Goal: Complete application form

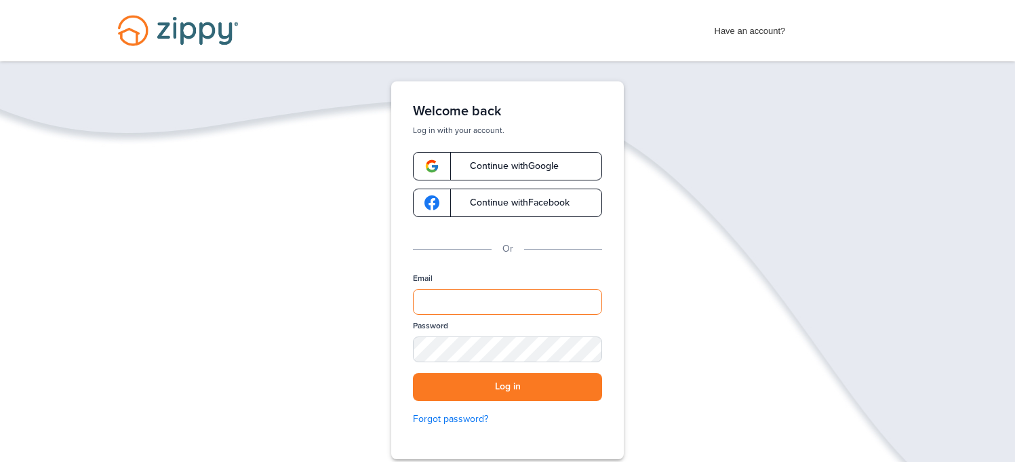
type input "**********"
drag, startPoint x: 521, startPoint y: 305, endPoint x: 388, endPoint y: 305, distance: 132.9
click at [398, 304] on div "**********" at bounding box center [507, 270] width 233 height 378
drag, startPoint x: 352, startPoint y: 275, endPoint x: 361, endPoint y: 269, distance: 10.4
click at [352, 274] on div "**********" at bounding box center [507, 312] width 1015 height 462
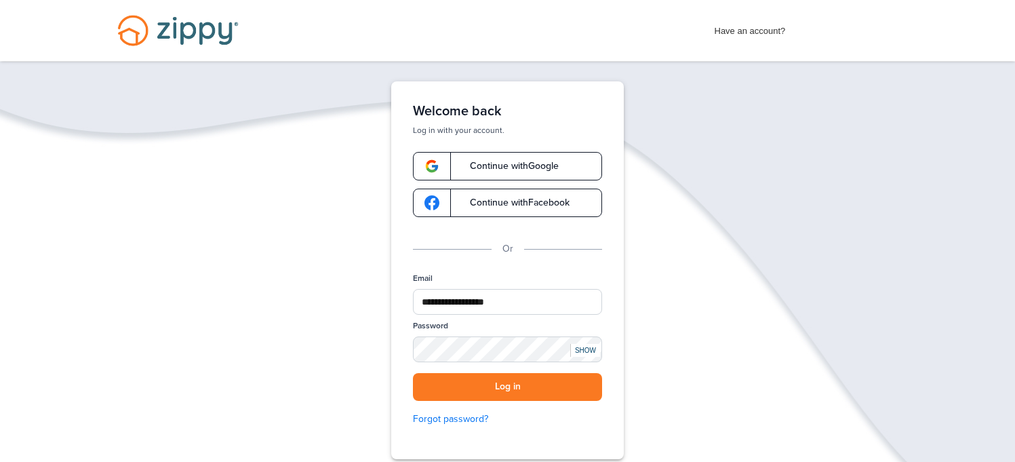
click at [520, 159] on link "Continue with Google" at bounding box center [507, 166] width 189 height 28
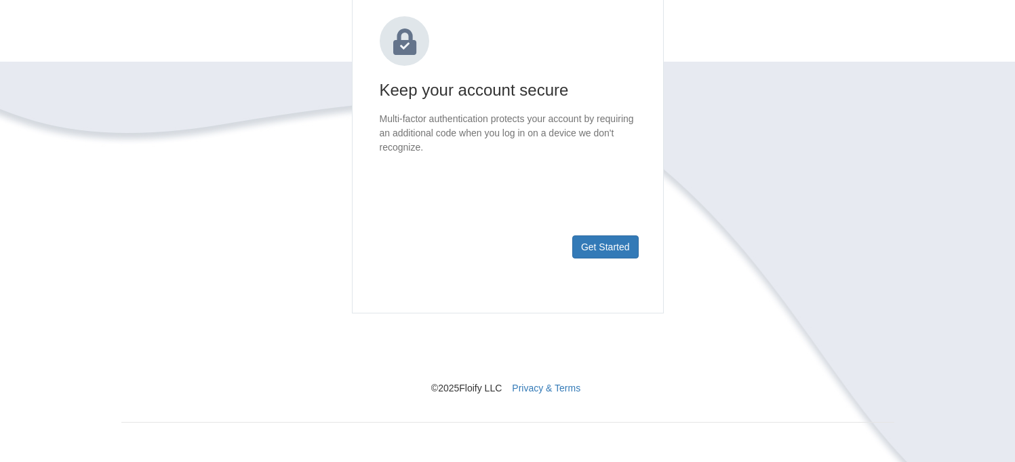
scroll to position [187, 0]
click at [593, 249] on button "Get Started" at bounding box center [605, 245] width 66 height 23
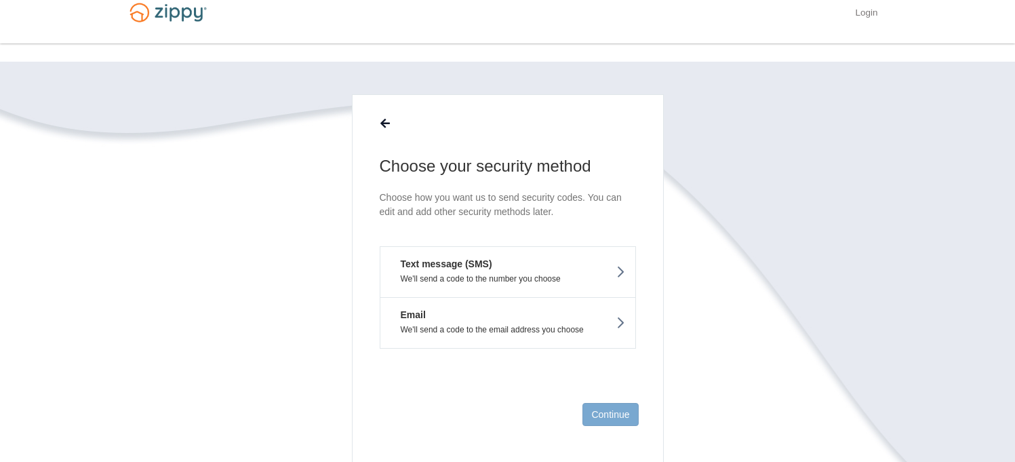
scroll to position [0, 0]
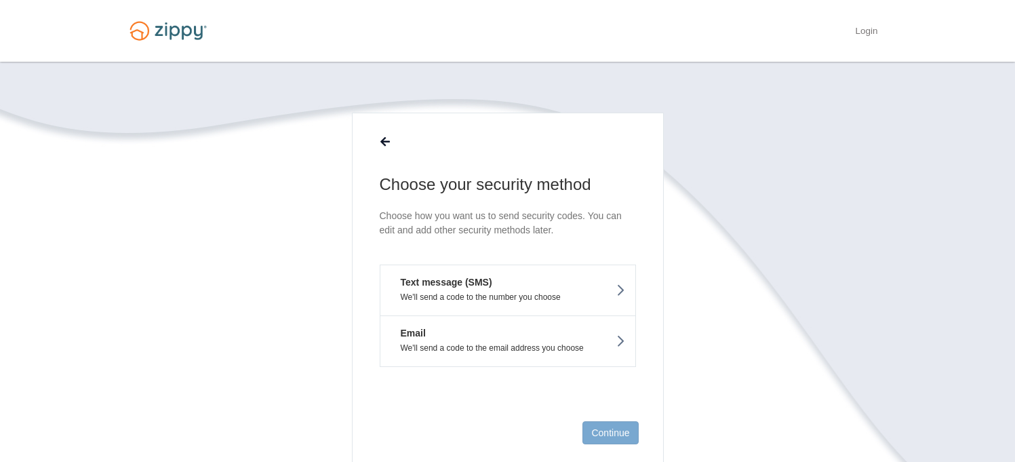
click at [491, 341] on button "Email We'll send a code to the email address you choose" at bounding box center [508, 341] width 256 height 52
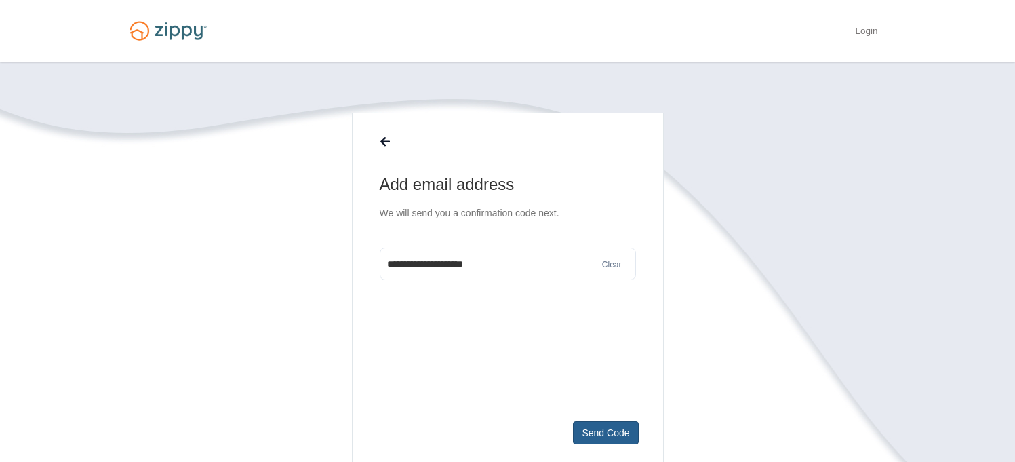
type input "**********"
click at [604, 431] on button "Send Code" at bounding box center [605, 432] width 65 height 23
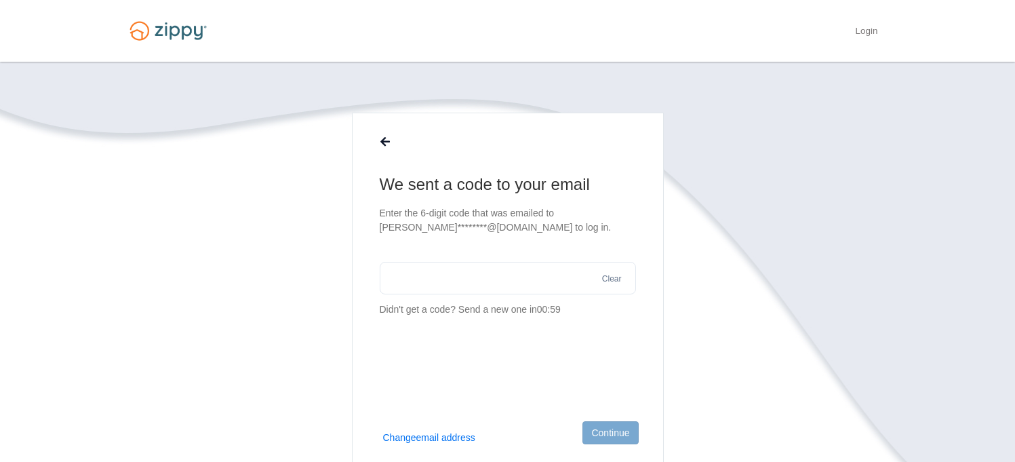
click at [447, 285] on input "text" at bounding box center [508, 278] width 256 height 33
paste input "******"
type input "******"
click at [606, 433] on button "Continue" at bounding box center [611, 432] width 56 height 23
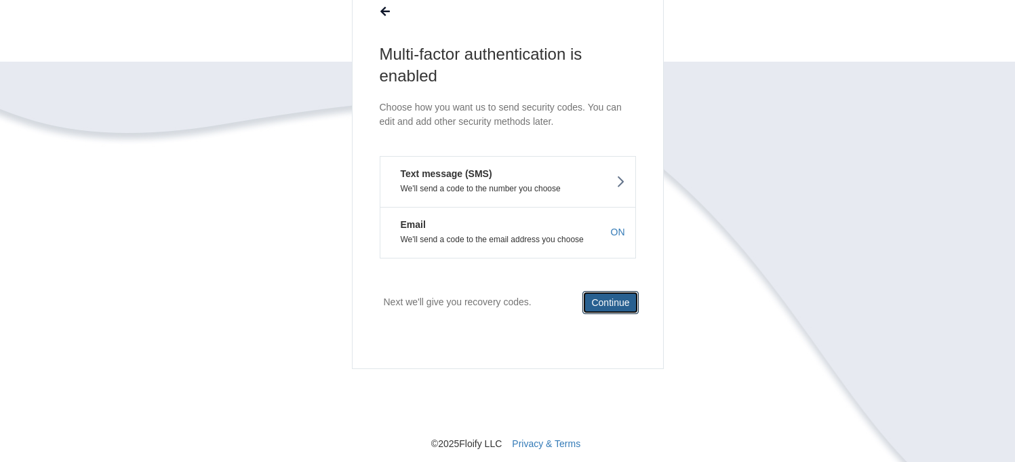
scroll to position [136, 0]
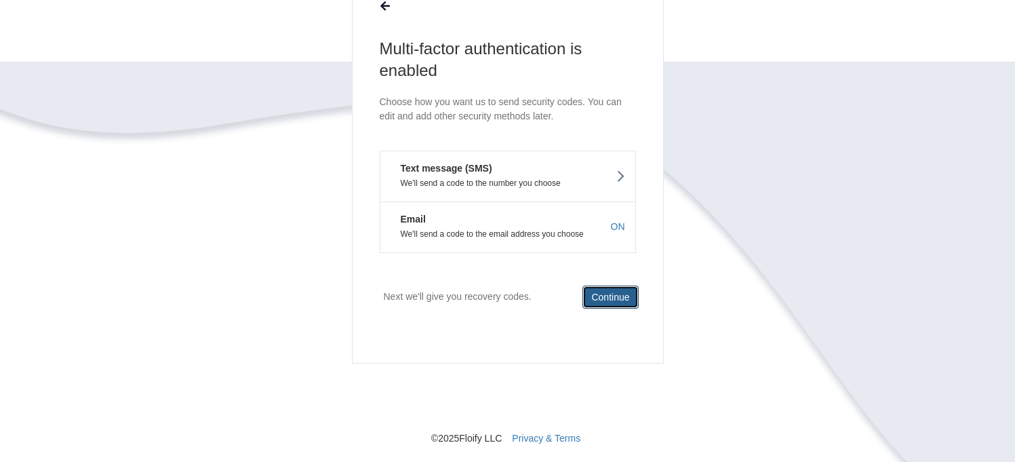
click at [593, 292] on button "Continue" at bounding box center [611, 297] width 56 height 23
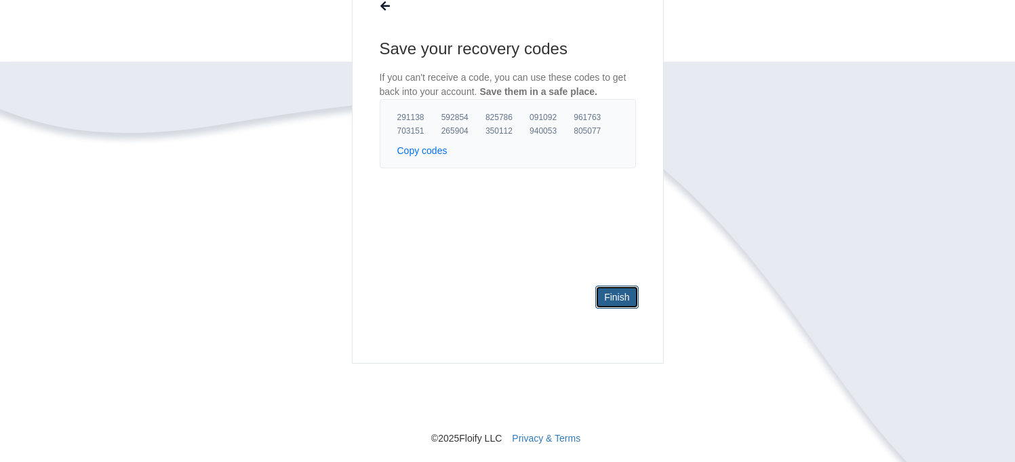
click at [614, 296] on link "Finish" at bounding box center [616, 297] width 43 height 23
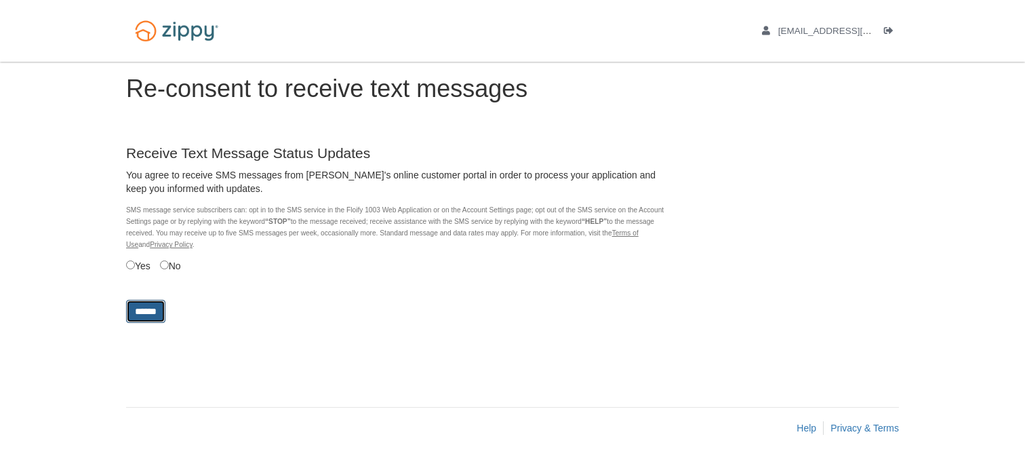
click at [145, 309] on input "******" at bounding box center [145, 311] width 39 height 23
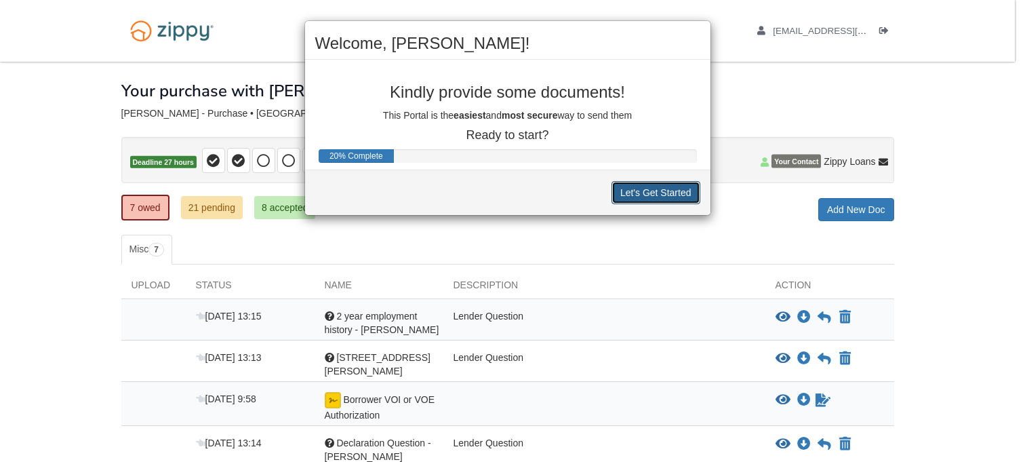
click at [654, 195] on button "Let's Get Started" at bounding box center [656, 192] width 89 height 23
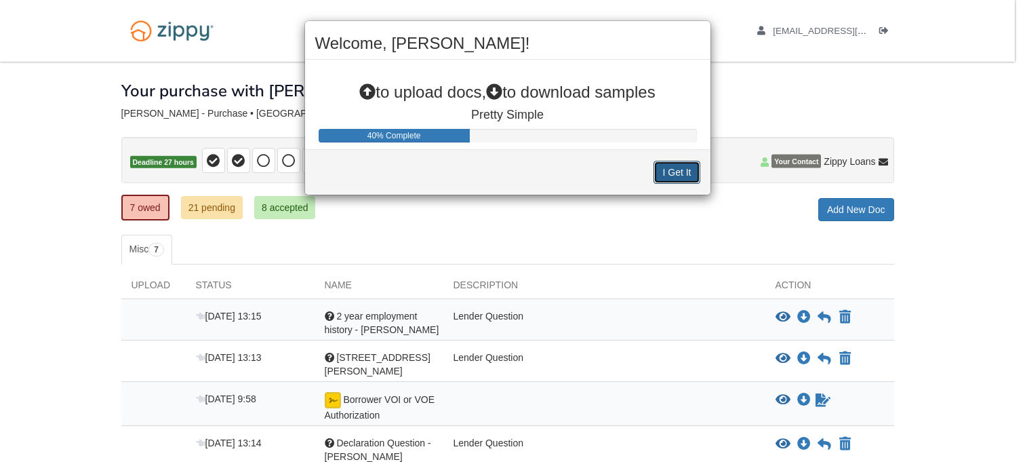
click at [665, 173] on button "I Get It" at bounding box center [677, 172] width 46 height 23
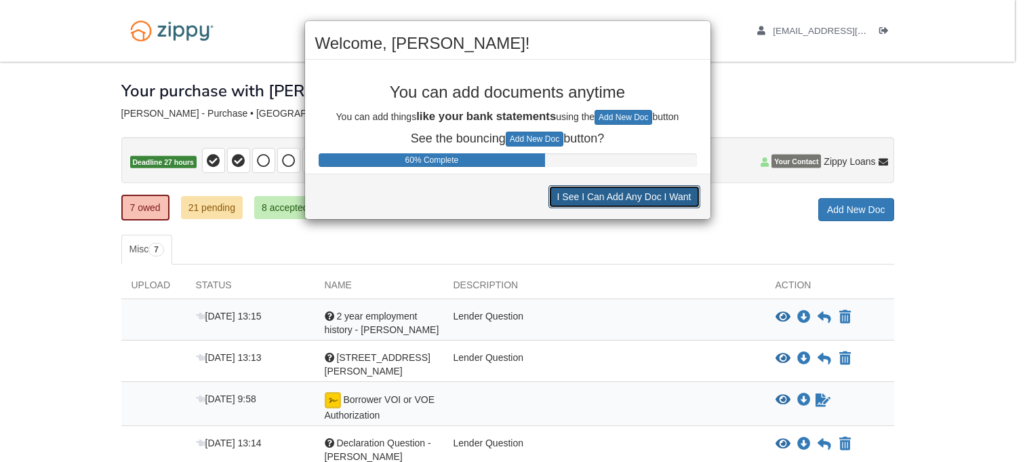
click at [639, 201] on button "I See I Can Add Any Doc I Want" at bounding box center [625, 196] width 152 height 23
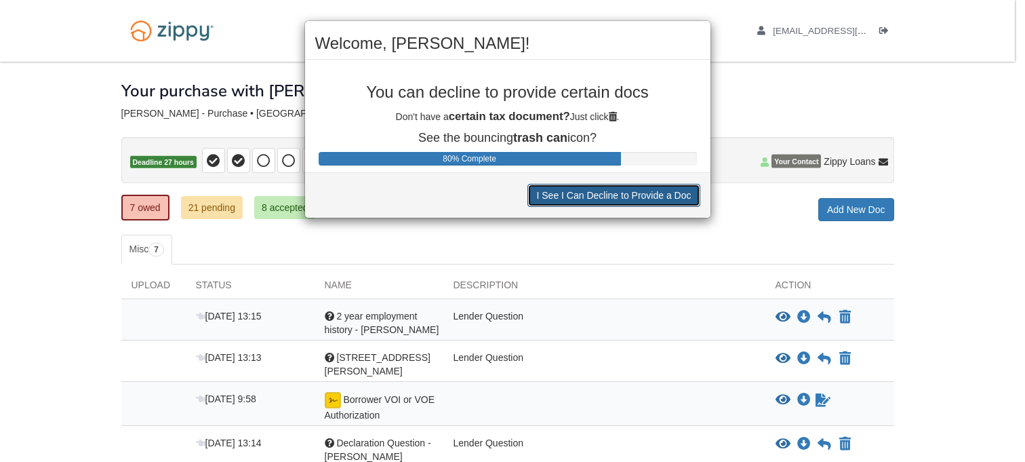
click at [639, 199] on button "I See I Can Decline to Provide a Doc" at bounding box center [614, 195] width 172 height 23
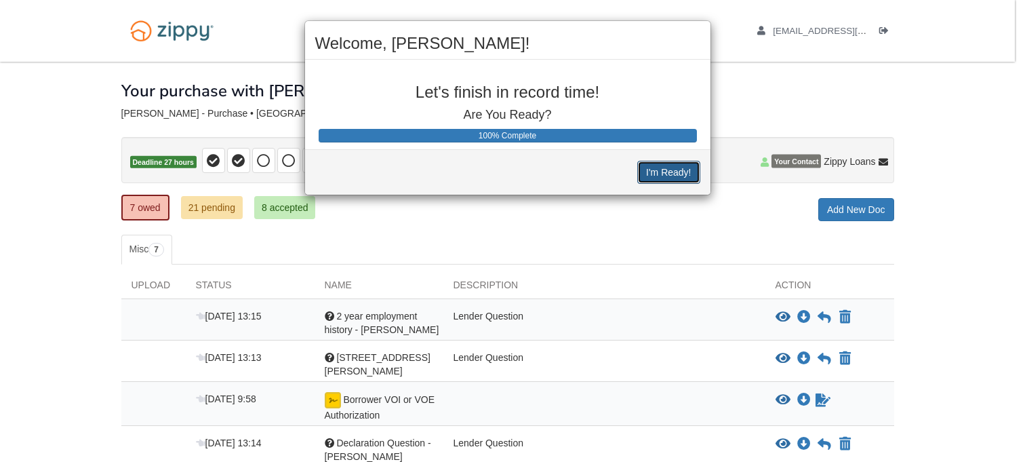
click at [665, 177] on button "I'm Ready!" at bounding box center [669, 172] width 62 height 23
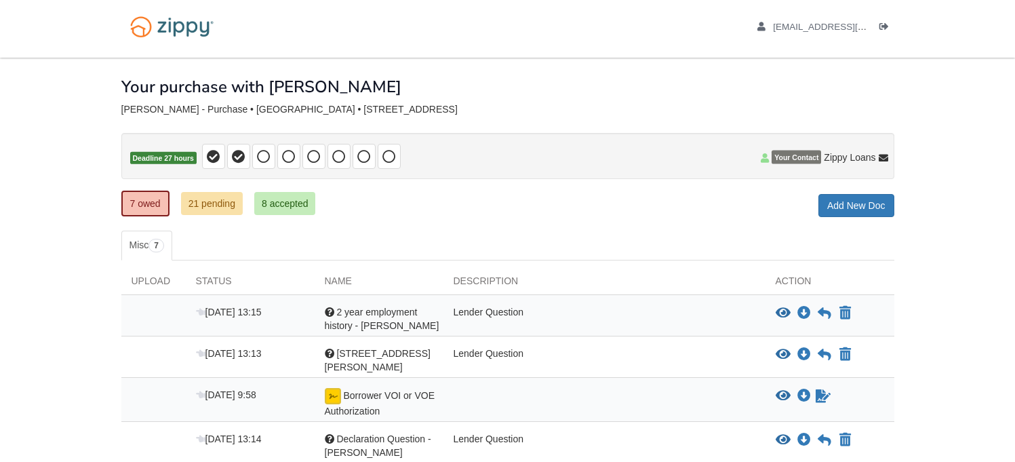
scroll to position [136, 0]
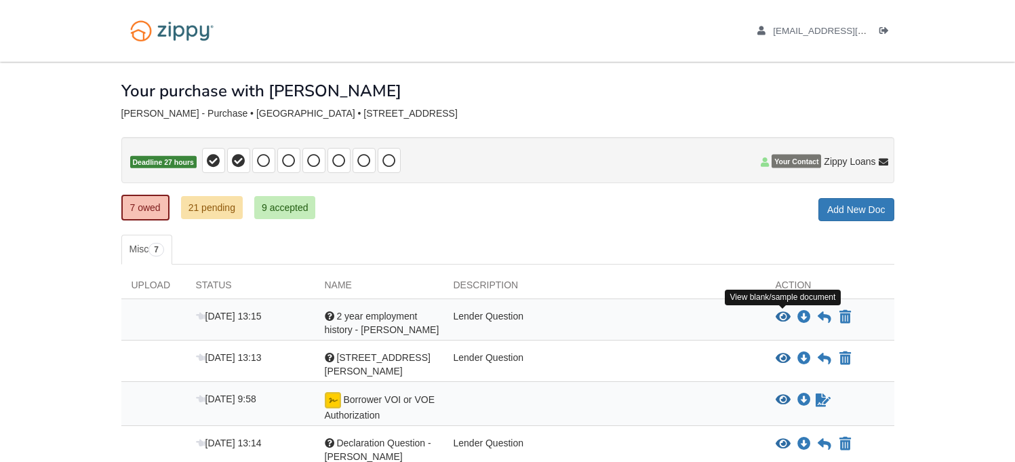
scroll to position [136, 0]
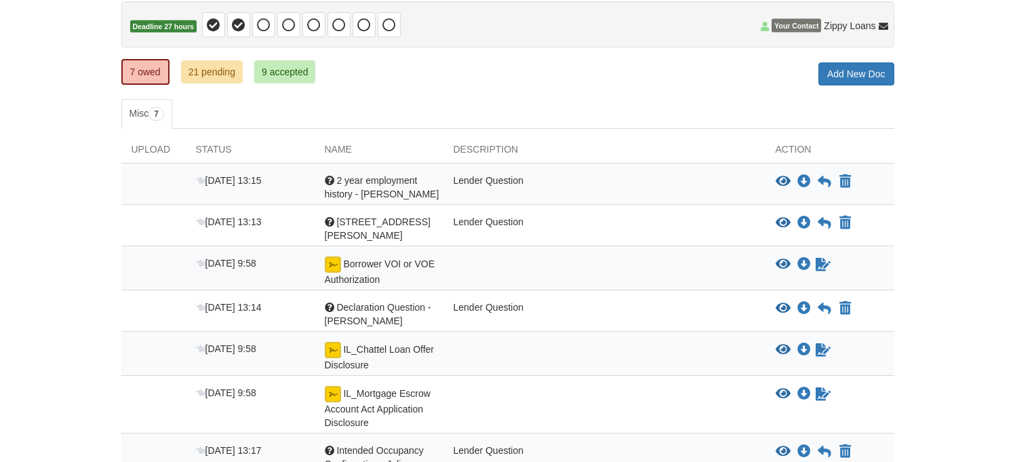
click at [504, 195] on div "Lender Question" at bounding box center [605, 187] width 322 height 27
click at [330, 178] on div at bounding box center [329, 180] width 9 height 9
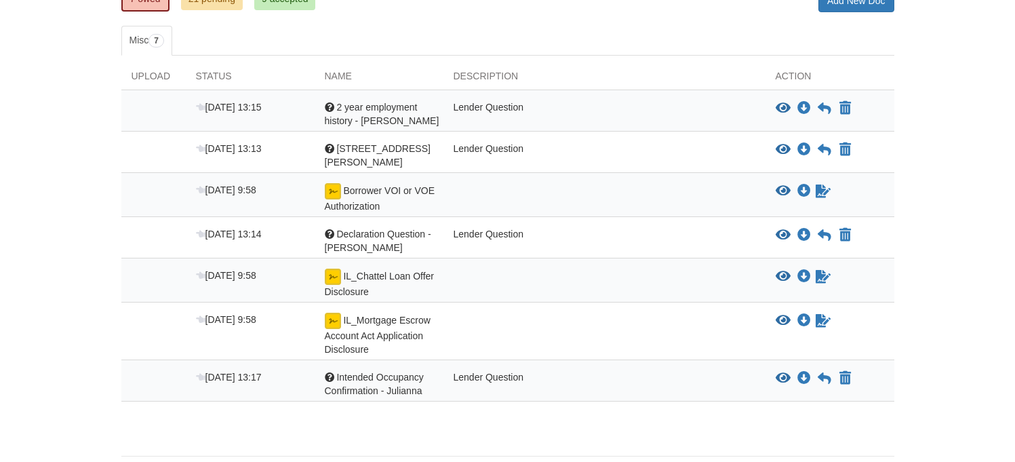
scroll to position [179, 0]
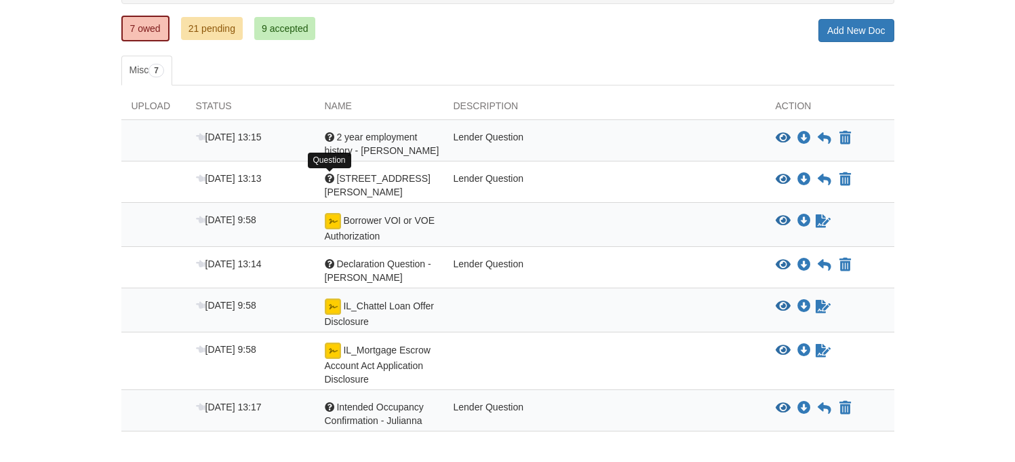
click at [332, 177] on div at bounding box center [329, 178] width 9 height 9
click at [779, 179] on icon "View 5840 W 64th St Rosa" at bounding box center [783, 180] width 15 height 14
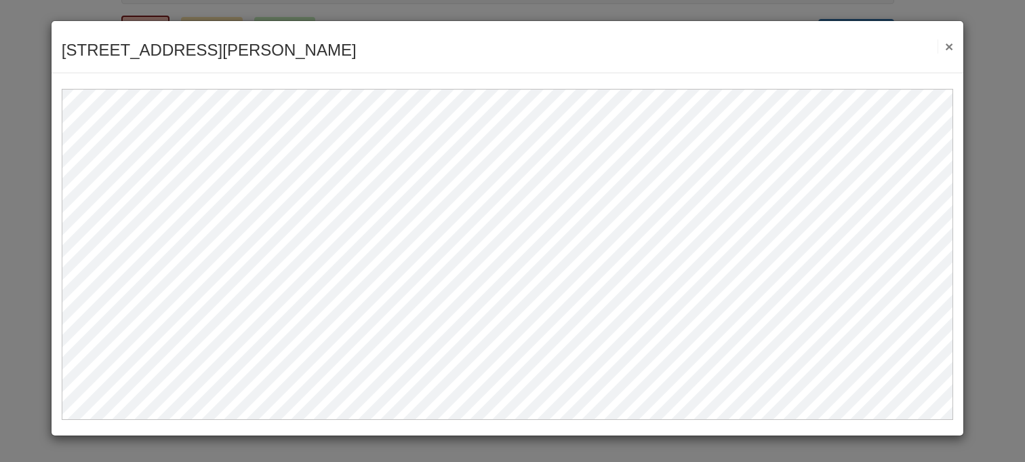
click at [955, 44] on div "[STREET_ADDRESS][PERSON_NAME] Save Cancel Previous Document Next Document ×" at bounding box center [508, 47] width 912 height 52
click at [947, 45] on button "×" at bounding box center [946, 46] width 16 height 14
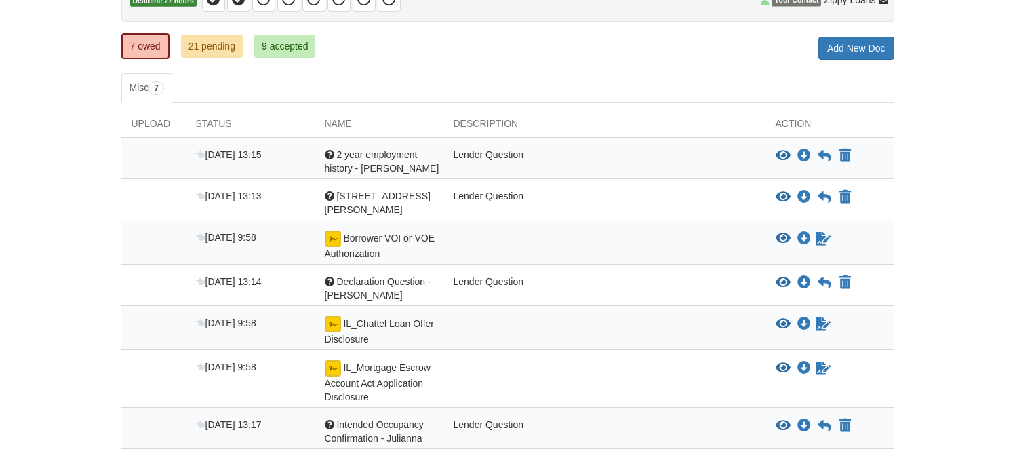
scroll to position [247, 0]
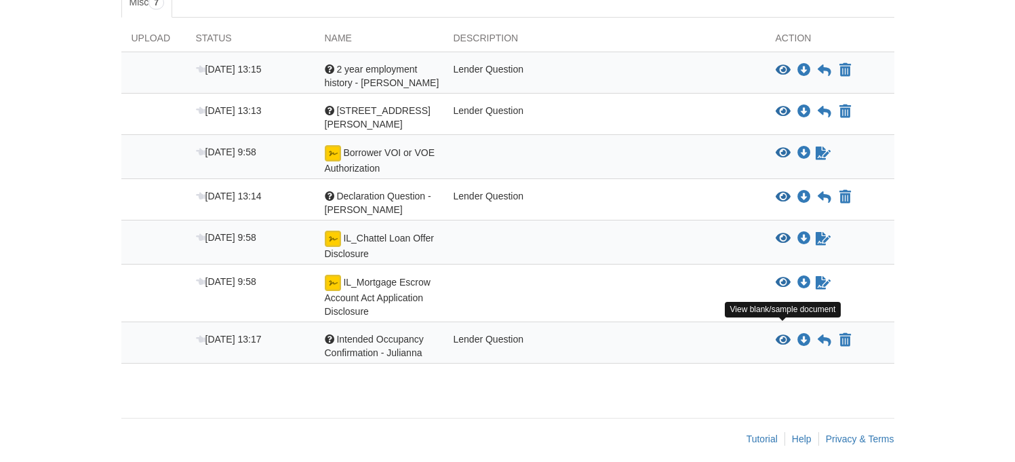
click at [781, 334] on icon "View Intended Occupancy Confirmation - Julianna" at bounding box center [783, 341] width 15 height 14
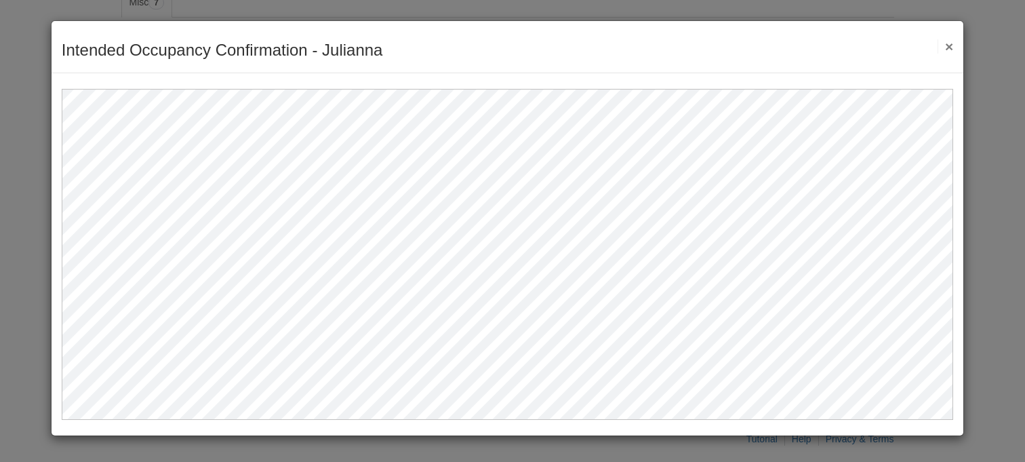
click at [947, 42] on button "×" at bounding box center [946, 46] width 16 height 14
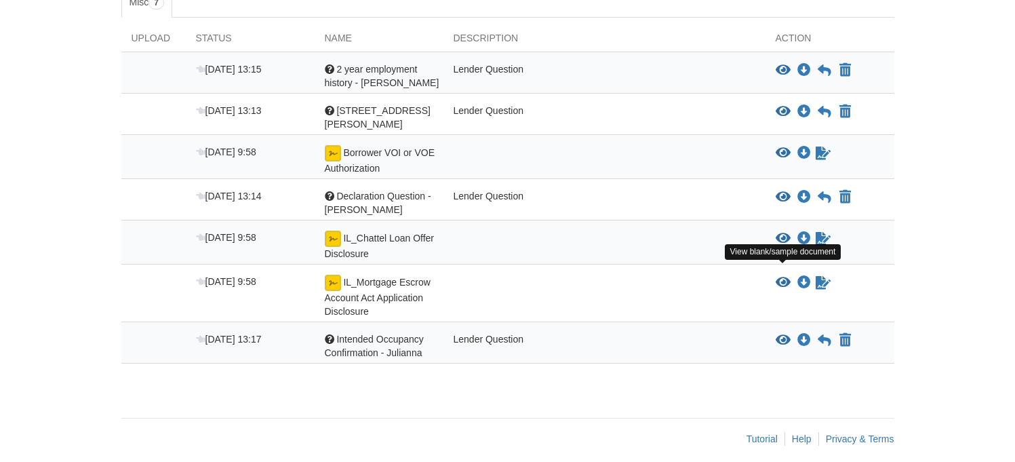
click at [786, 276] on icon "View IL_Mortgage Escrow Account Act Application Disclosure" at bounding box center [783, 283] width 15 height 14
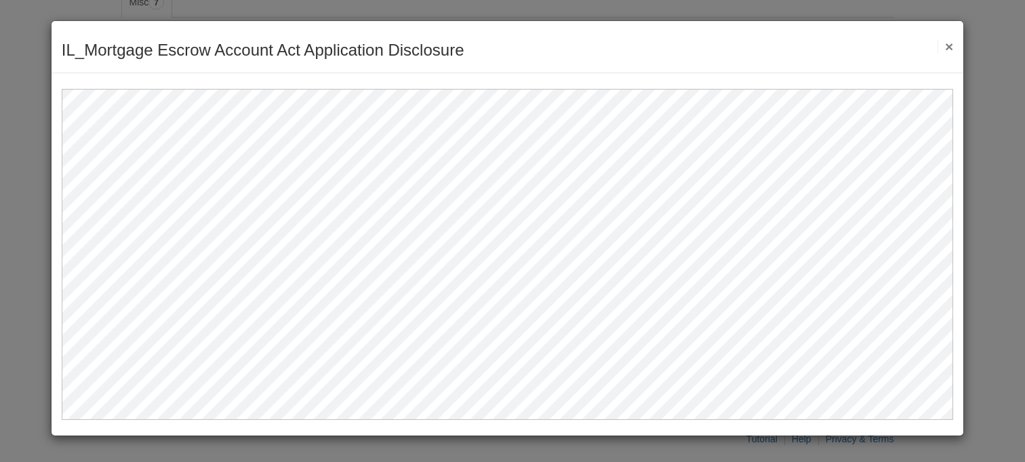
click at [950, 46] on button "×" at bounding box center [946, 46] width 16 height 14
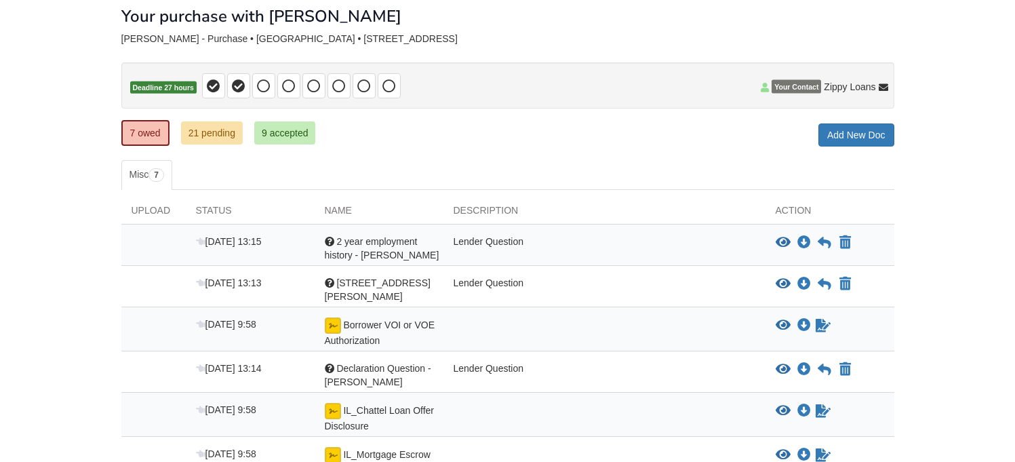
scroll to position [0, 0]
